Goal: Browse casually: Explore the website without a specific task or goal

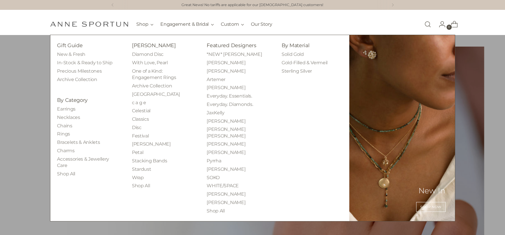
click at [239, 125] on ul "*NEW* Sara Shala Adel Chefridi Alexa Jill Artemer Colleen Mauer Everyday. Essen…" at bounding box center [237, 132] width 61 height 163
click at [239, 123] on link "[PERSON_NAME]" at bounding box center [226, 120] width 39 height 5
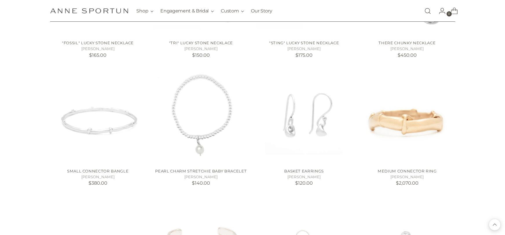
scroll to position [438, 0]
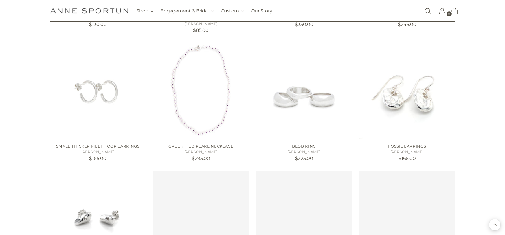
scroll to position [867, 0]
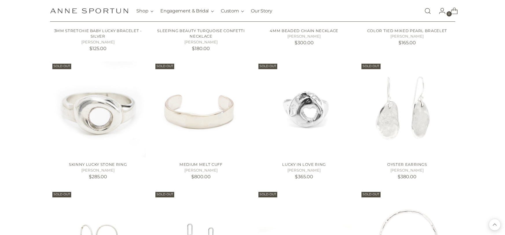
scroll to position [2026, 0]
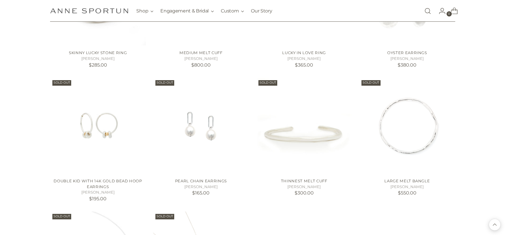
scroll to position [2136, 0]
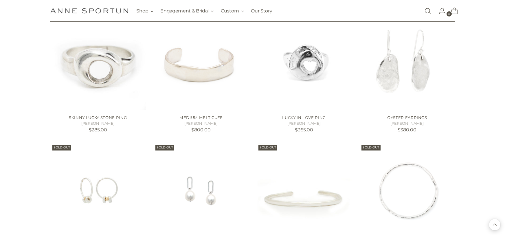
scroll to position [2068, 0]
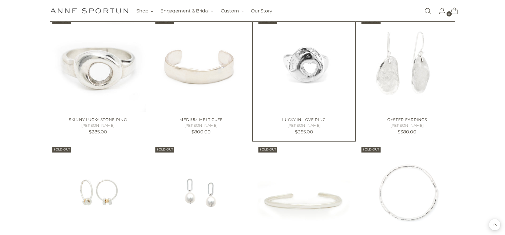
click at [0, 0] on img "Lucky in Love Ring" at bounding box center [0, 0] width 0 height 0
